Goal: Check status: Check status

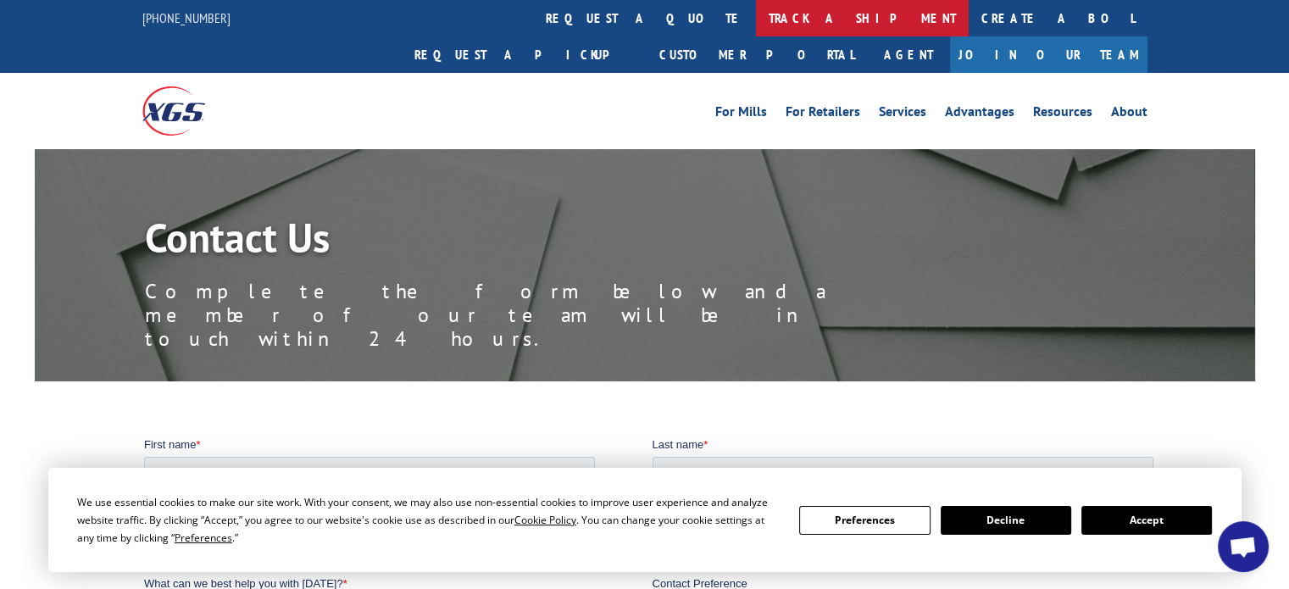
drag, startPoint x: 573, startPoint y: 16, endPoint x: 566, endPoint y: 79, distance: 63.1
click at [756, 16] on link "track a shipment" at bounding box center [862, 18] width 213 height 36
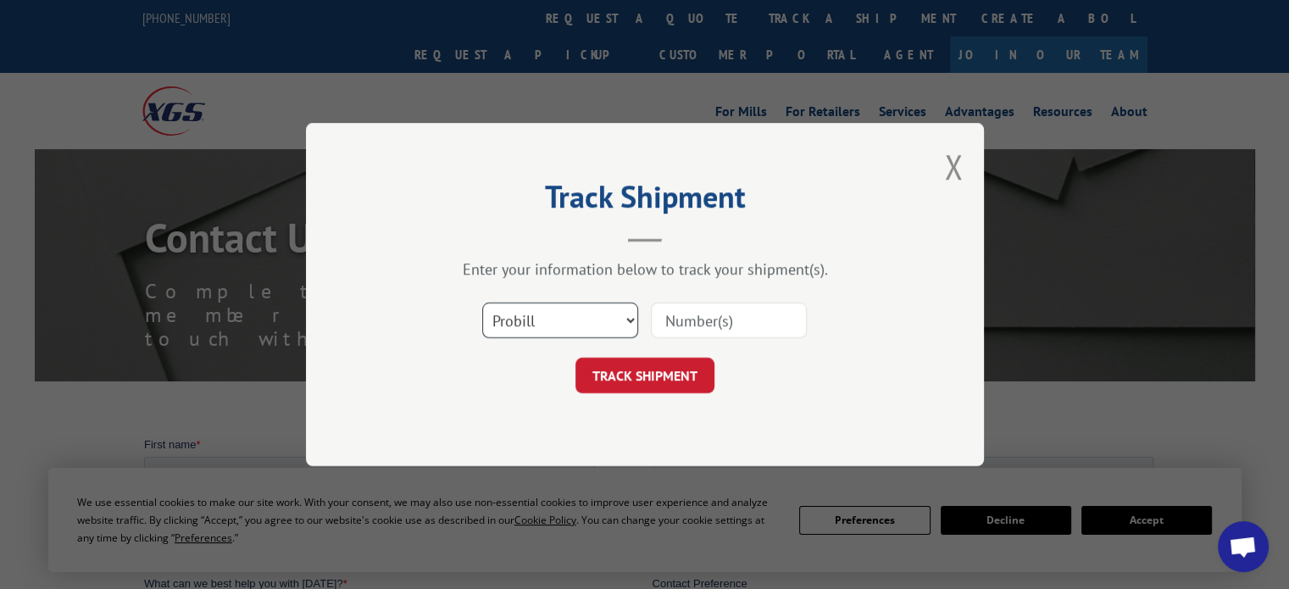
click at [554, 332] on select "Select category... Probill BOL PO" at bounding box center [560, 321] width 156 height 36
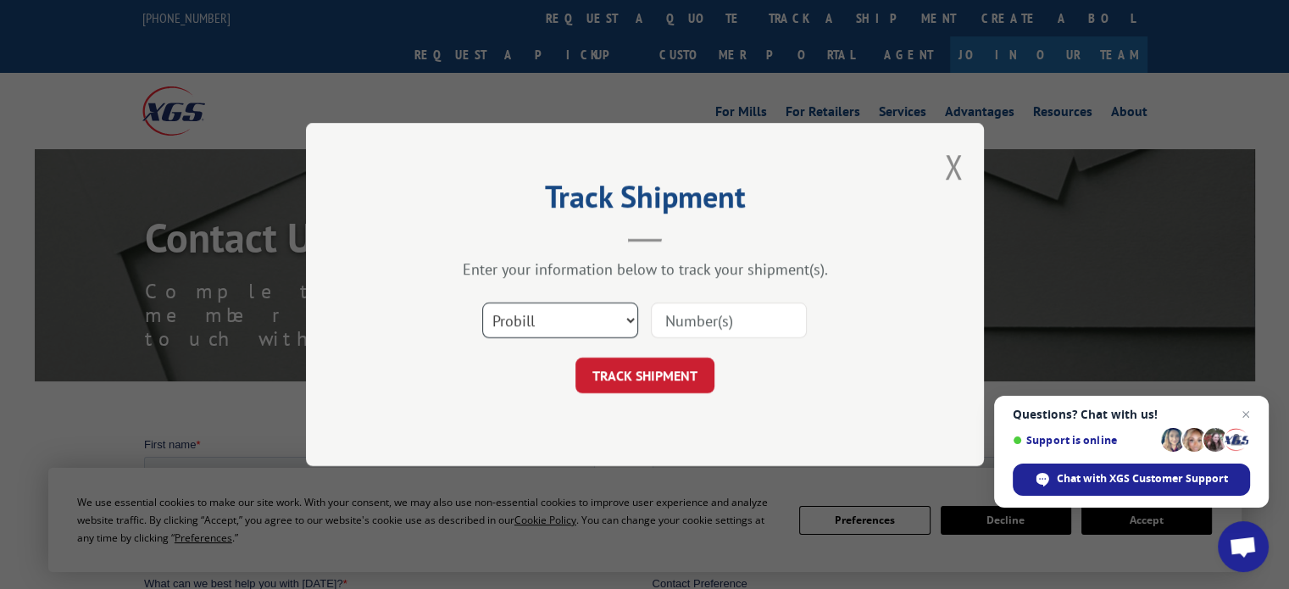
select select "bol"
click at [482, 303] on select "Select category... Probill BOL PO" at bounding box center [560, 321] width 156 height 36
click at [668, 308] on input at bounding box center [729, 321] width 156 height 36
drag, startPoint x: 684, startPoint y: 297, endPoint x: 695, endPoint y: 328, distance: 32.4
click at [695, 328] on div "Select category... Probill BOL PO" at bounding box center [645, 320] width 508 height 56
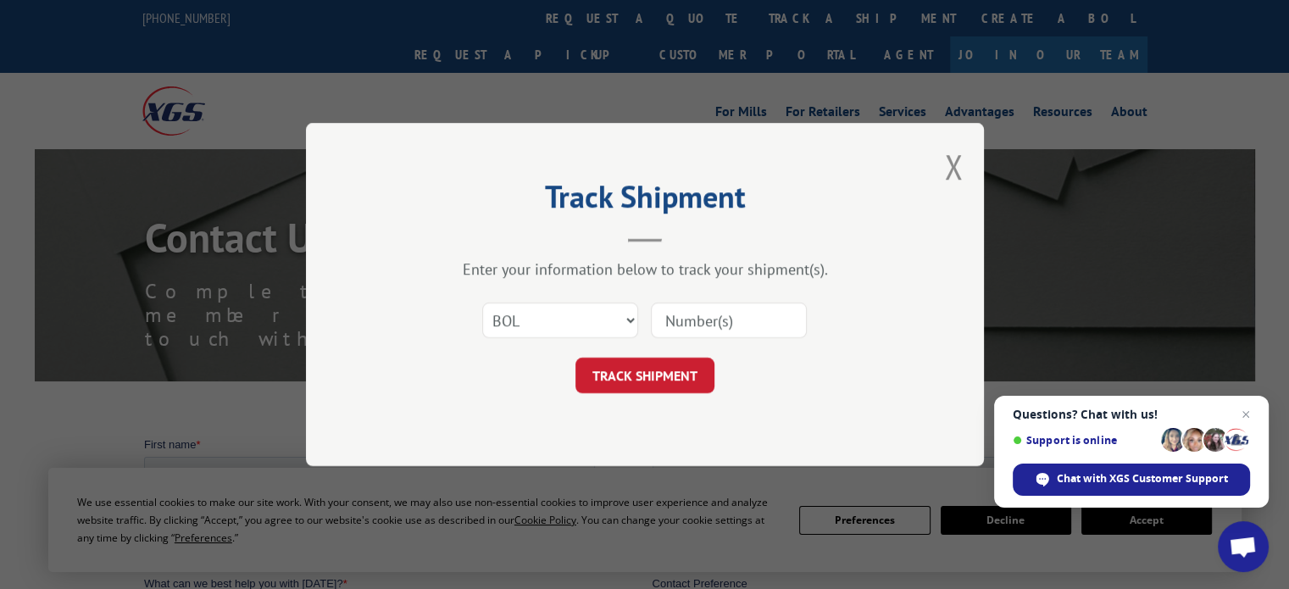
click at [790, 304] on input at bounding box center [729, 321] width 156 height 36
type input "2868142"
click at [625, 364] on button "TRACK SHIPMENT" at bounding box center [644, 376] width 139 height 36
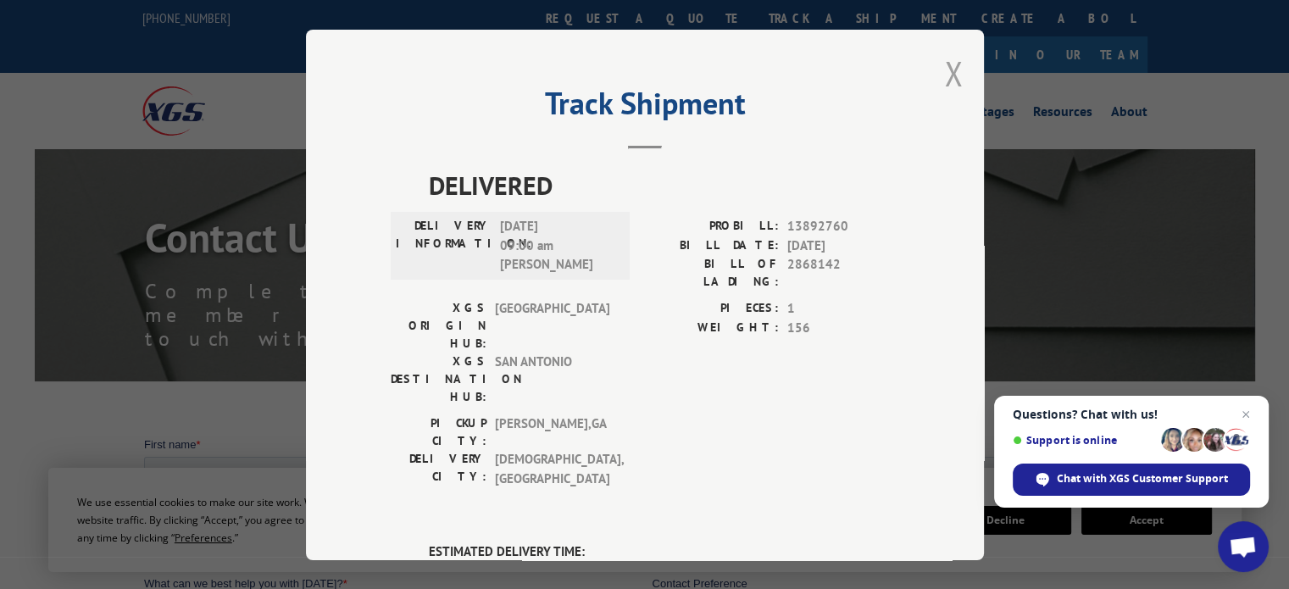
click at [944, 69] on button "Close modal" at bounding box center [953, 73] width 19 height 45
